Goal: Navigation & Orientation: Find specific page/section

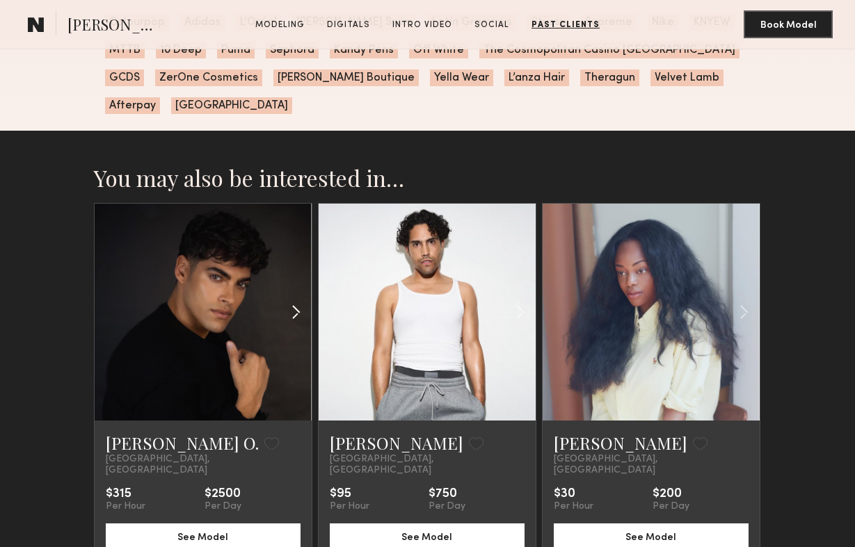
scroll to position [2514, 0]
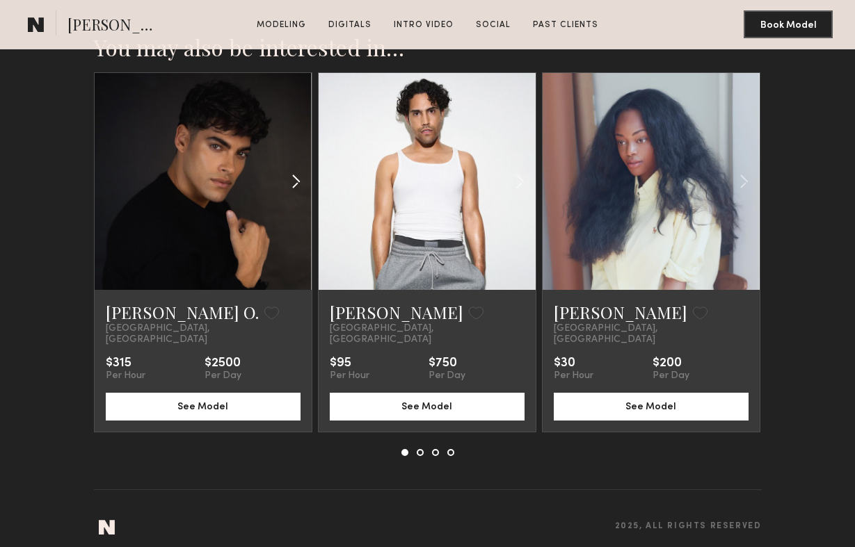
click at [301, 184] on common-icon at bounding box center [296, 181] width 20 height 26
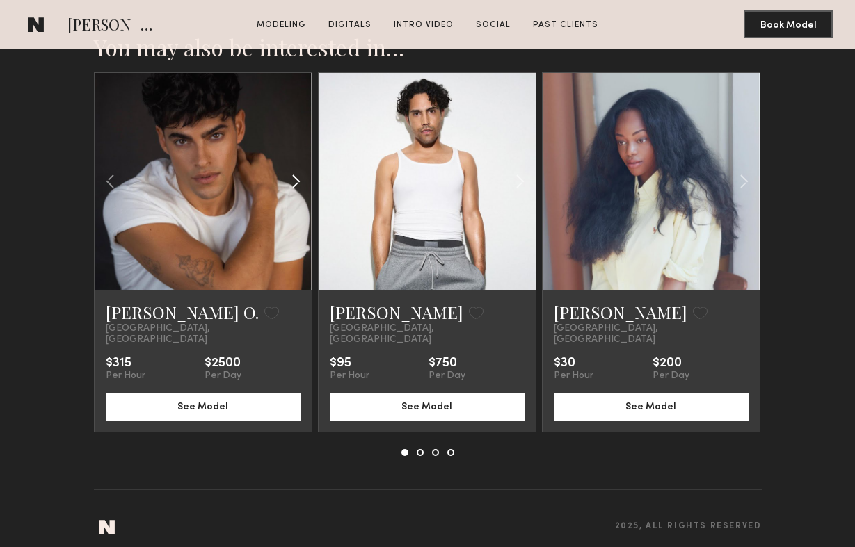
click at [301, 184] on common-icon at bounding box center [296, 181] width 20 height 26
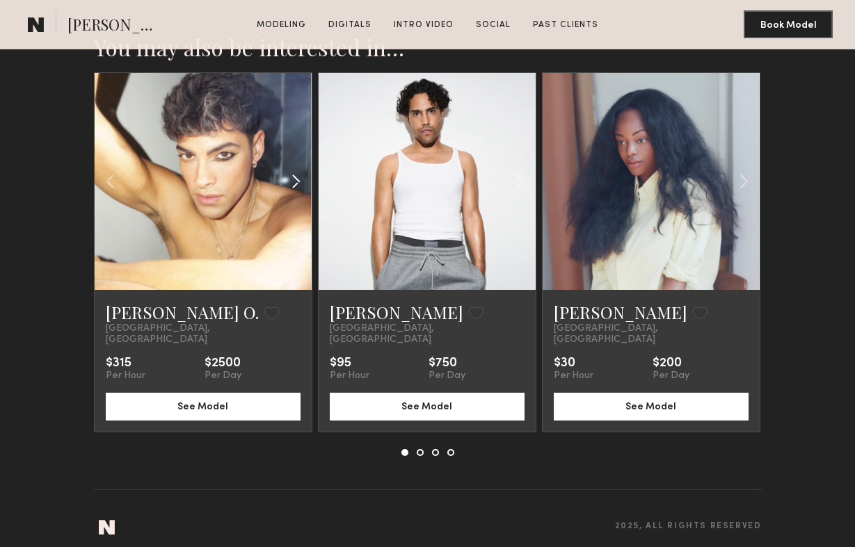
click at [302, 186] on common-icon at bounding box center [296, 181] width 20 height 26
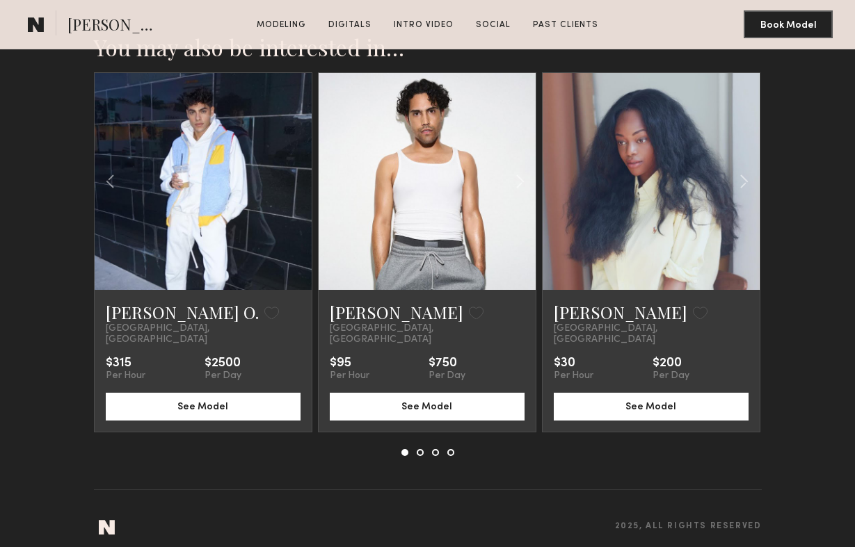
click at [302, 186] on div at bounding box center [203, 181] width 217 height 217
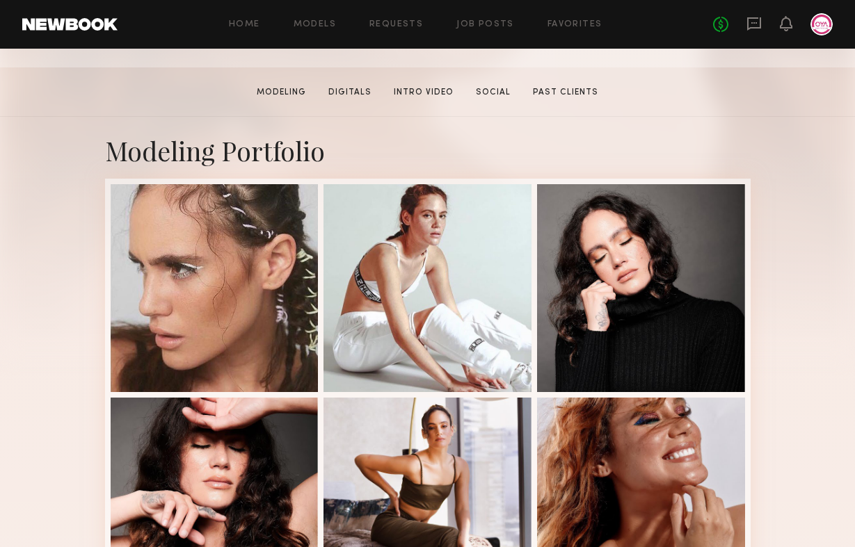
scroll to position [0, 0]
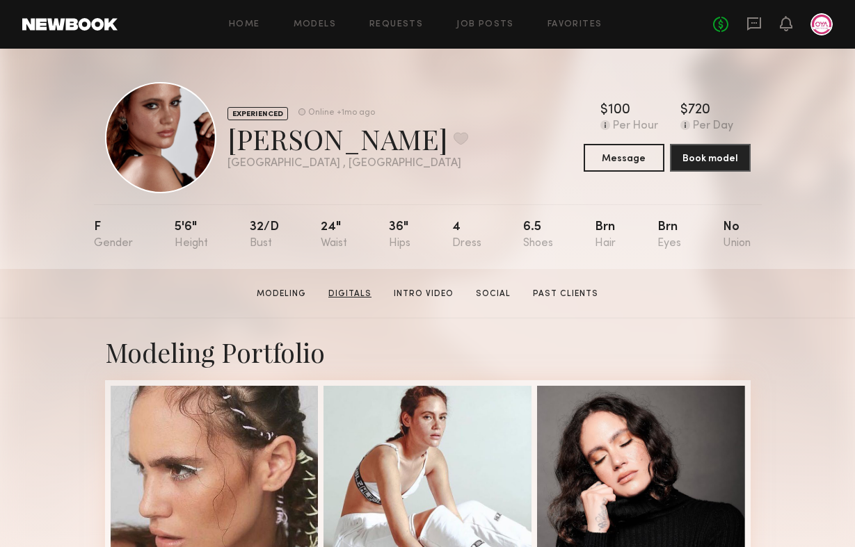
click at [337, 294] on link "Digitals" at bounding box center [350, 294] width 54 height 13
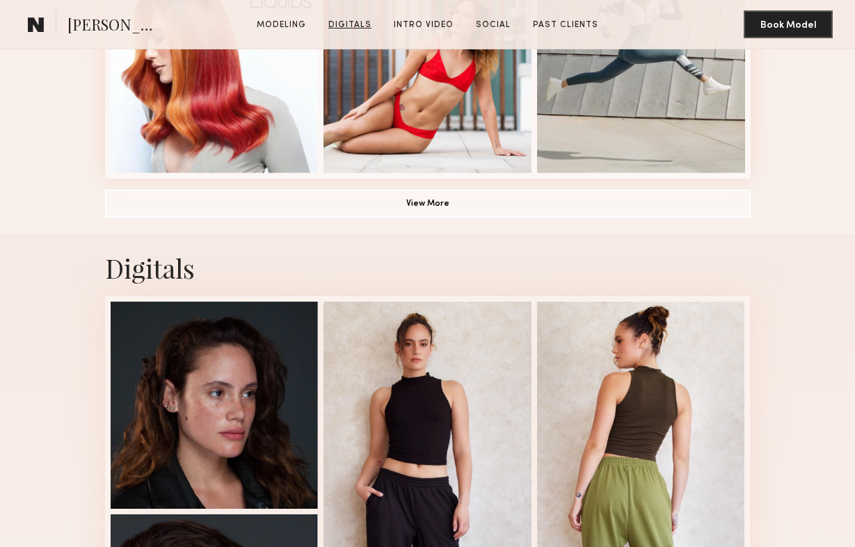
scroll to position [1211, 0]
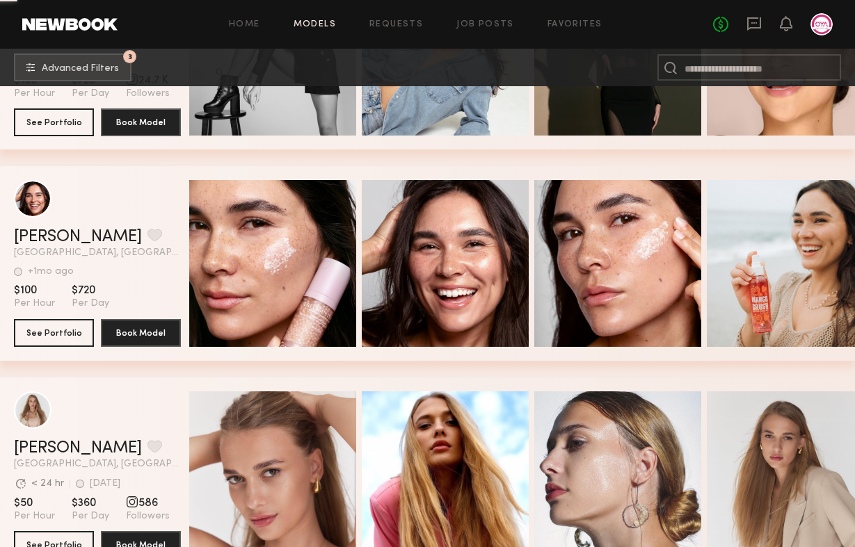
scroll to position [37875, 0]
